Goal: Navigation & Orientation: Find specific page/section

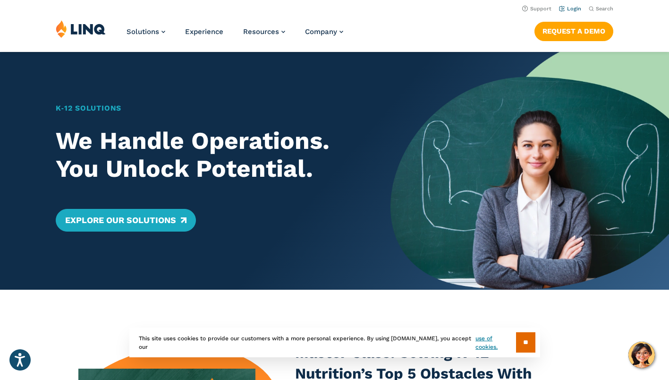
click at [570, 7] on link "Login" at bounding box center [570, 9] width 22 height 6
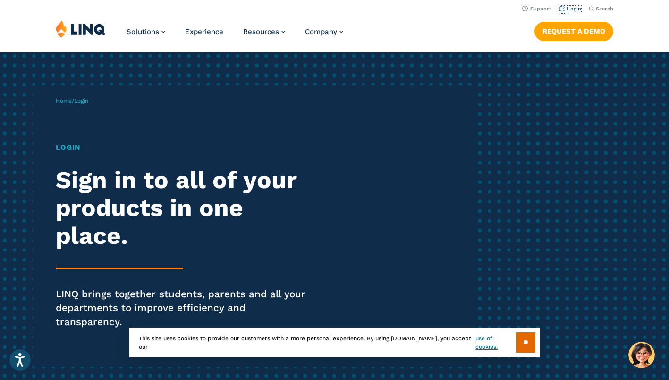
click at [570, 7] on link "Login" at bounding box center [570, 9] width 22 height 6
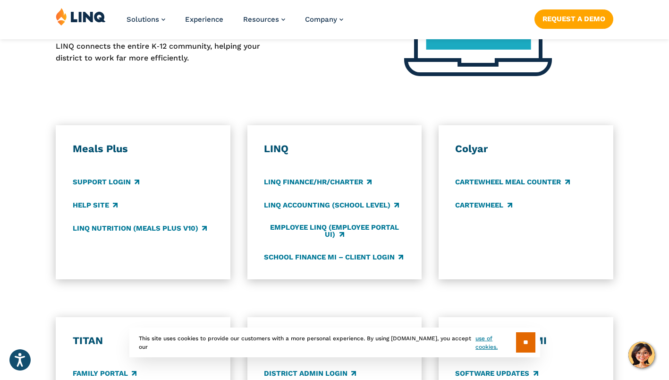
scroll to position [501, 0]
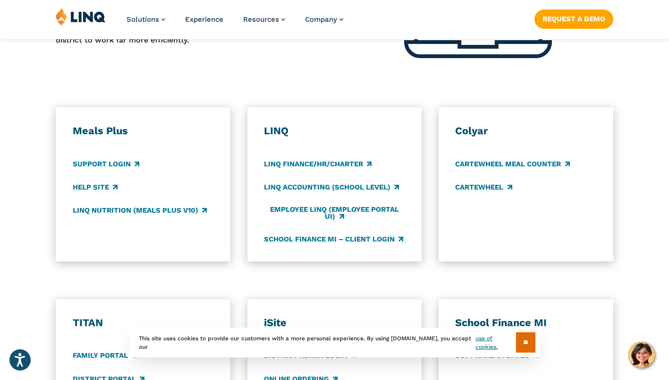
click at [128, 157] on div "Meals Plus Support Login Help Site LINQ Nutrition (Meals Plus v10)" at bounding box center [143, 184] width 141 height 120
click at [118, 159] on link "Support Login" at bounding box center [106, 164] width 67 height 10
